Goal: Navigation & Orientation: Find specific page/section

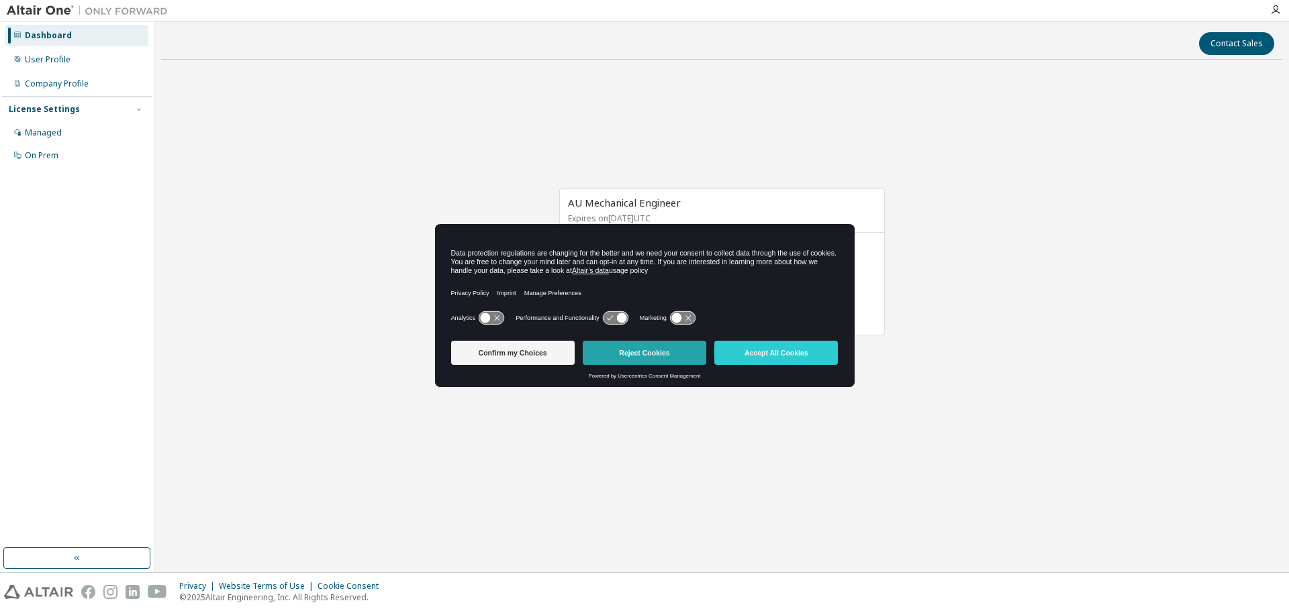
click at [647, 356] on button "Reject Cookies" at bounding box center [644, 353] width 123 height 24
